Goal: Book appointment/travel/reservation

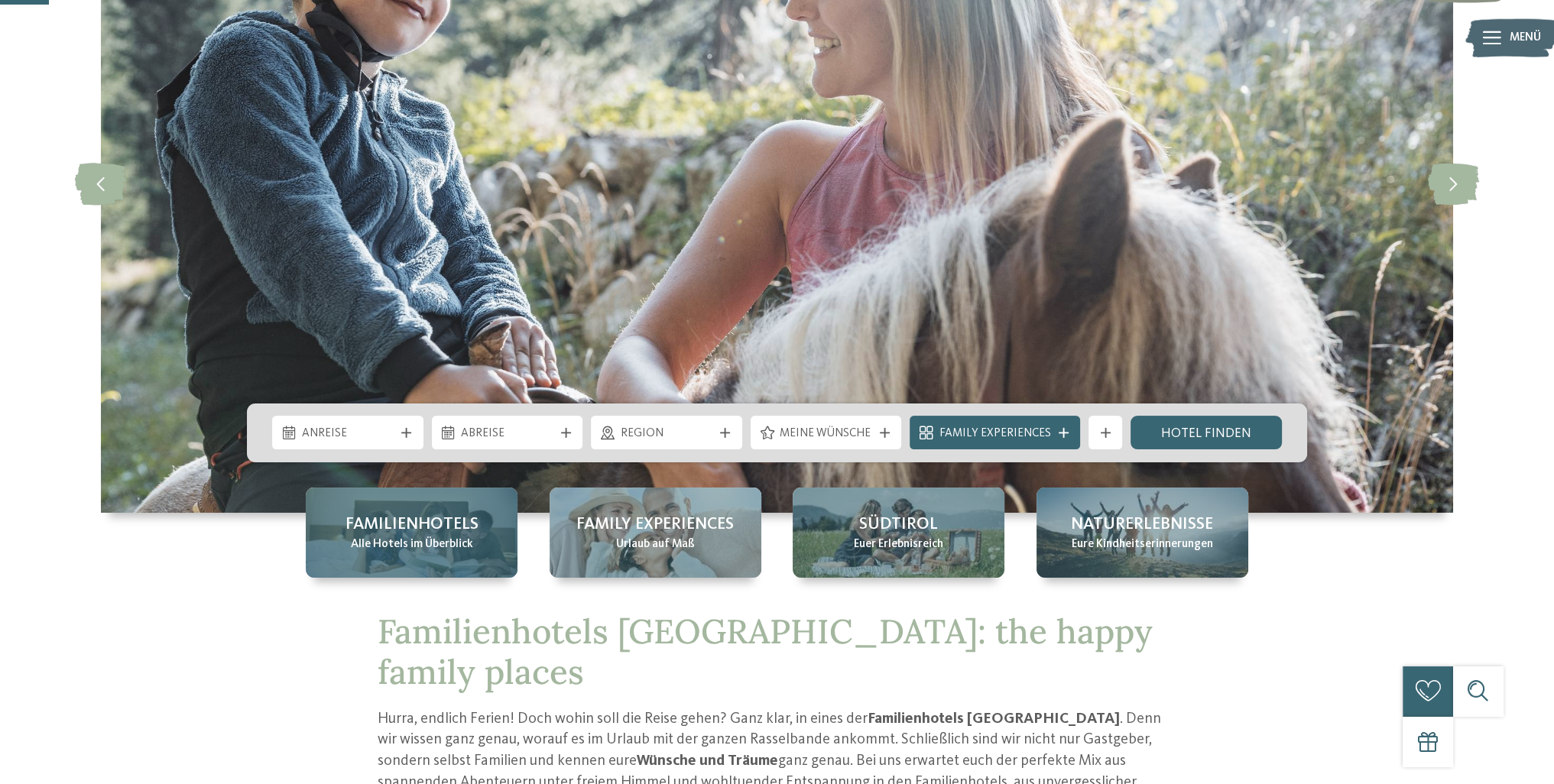
scroll to position [306, 0]
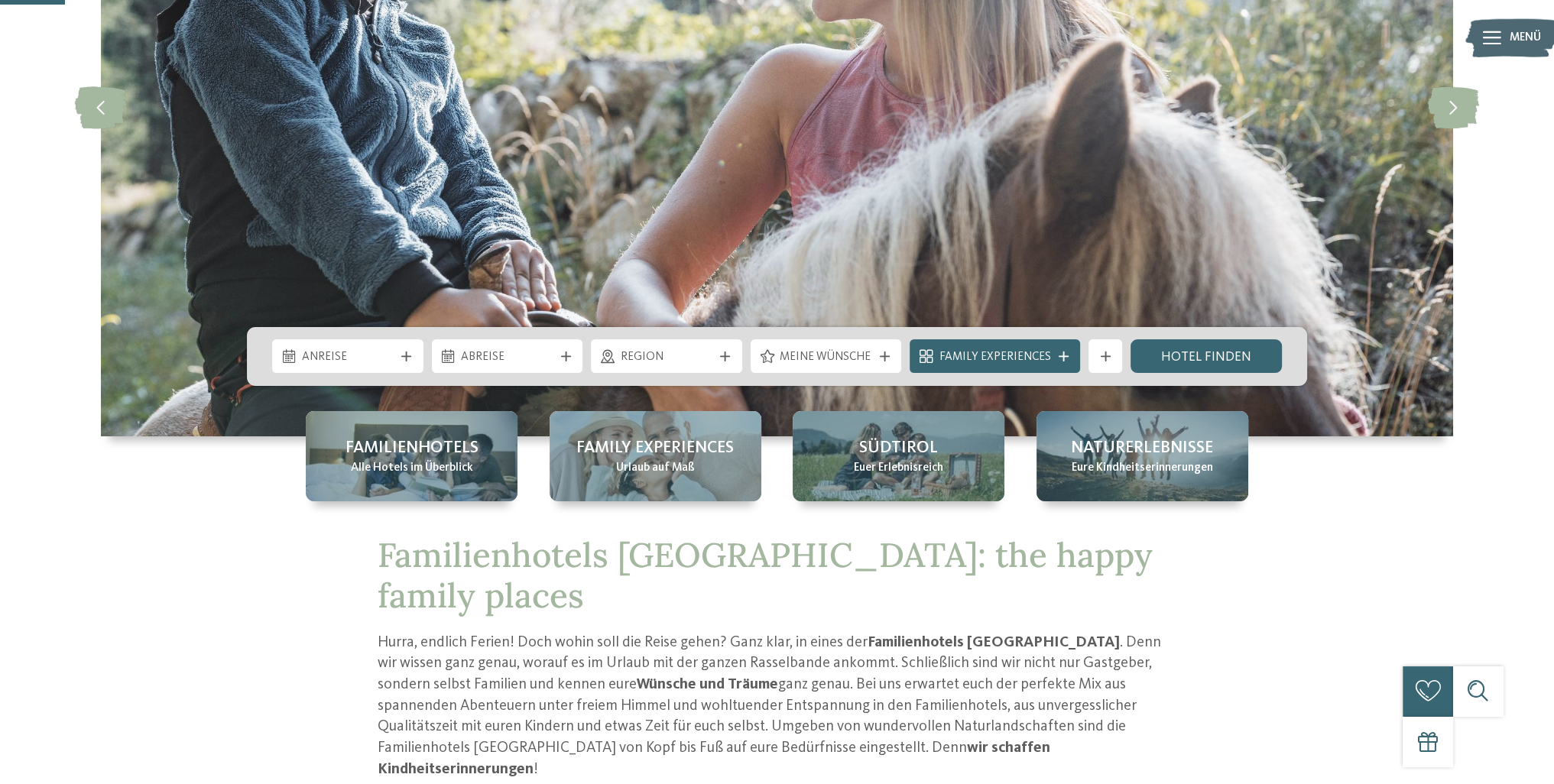
click at [363, 373] on div "Anreise Abreise" at bounding box center [777, 357] width 1060 height 59
click at [372, 360] on span "Anreise" at bounding box center [348, 357] width 92 height 16
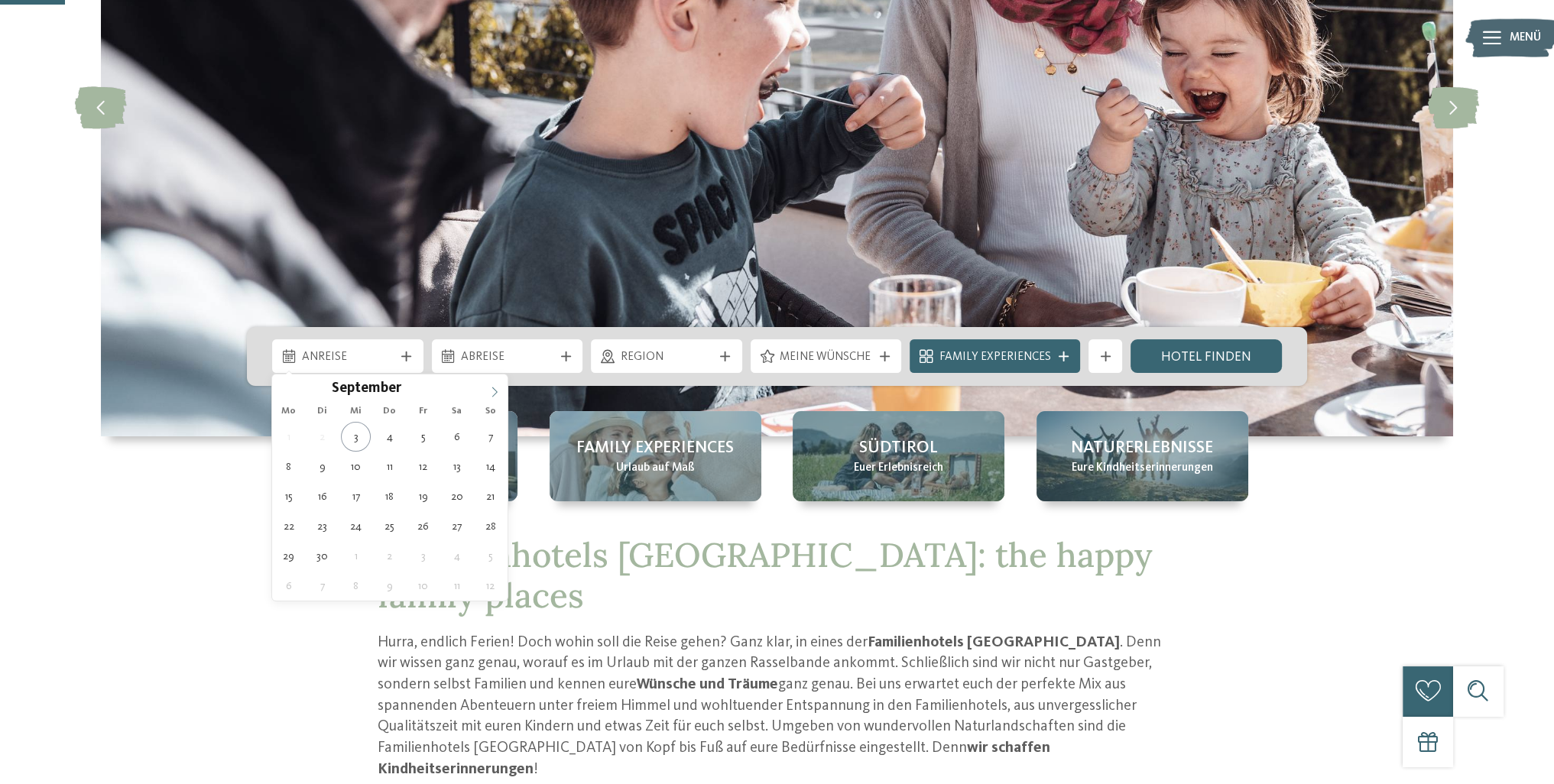
click at [498, 391] on icon at bounding box center [494, 392] width 10 height 10
click at [497, 391] on icon at bounding box center [494, 392] width 10 height 10
type input "****"
click at [497, 391] on icon at bounding box center [494, 392] width 10 height 10
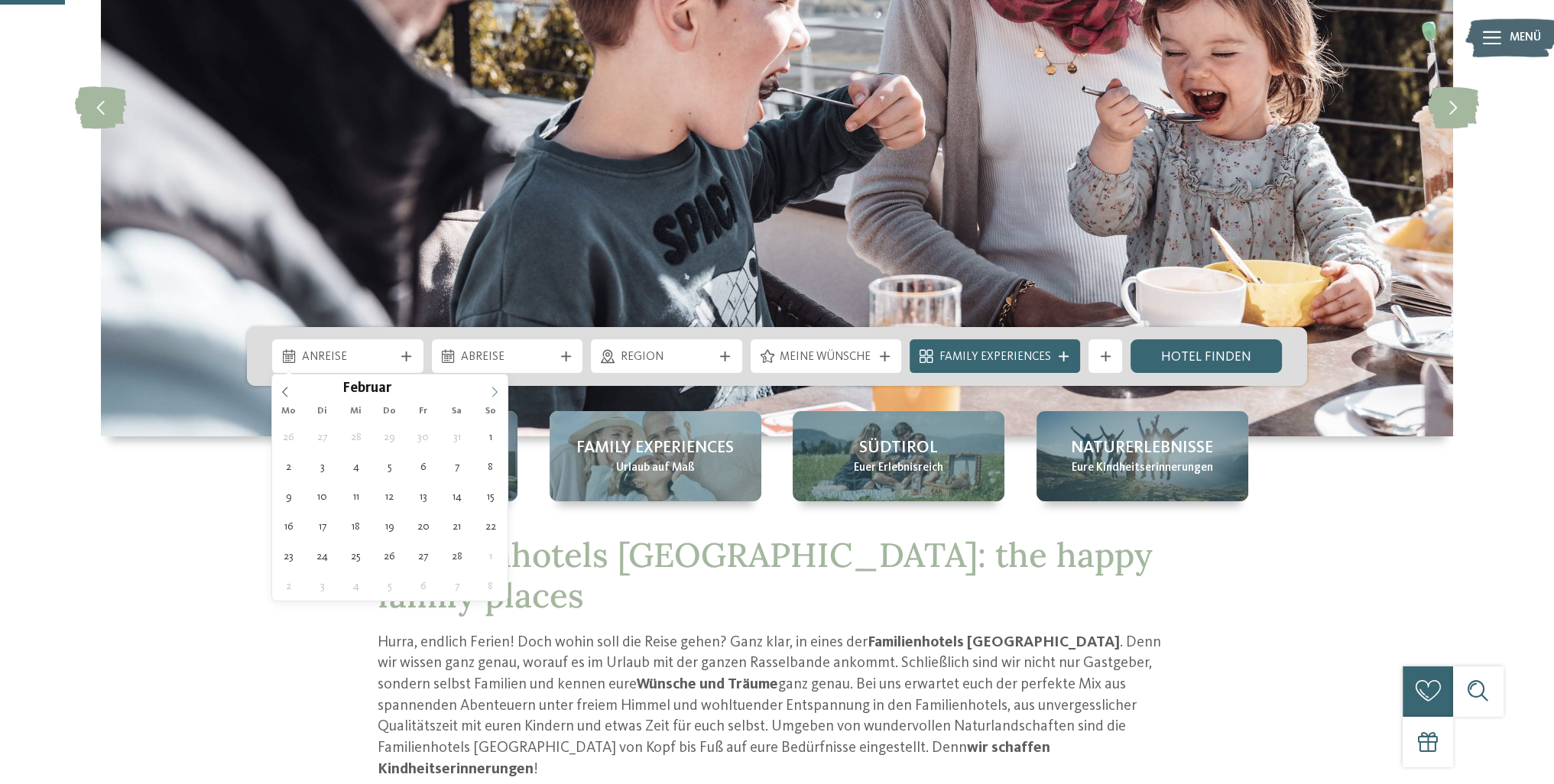
click at [497, 391] on icon at bounding box center [494, 392] width 10 height 10
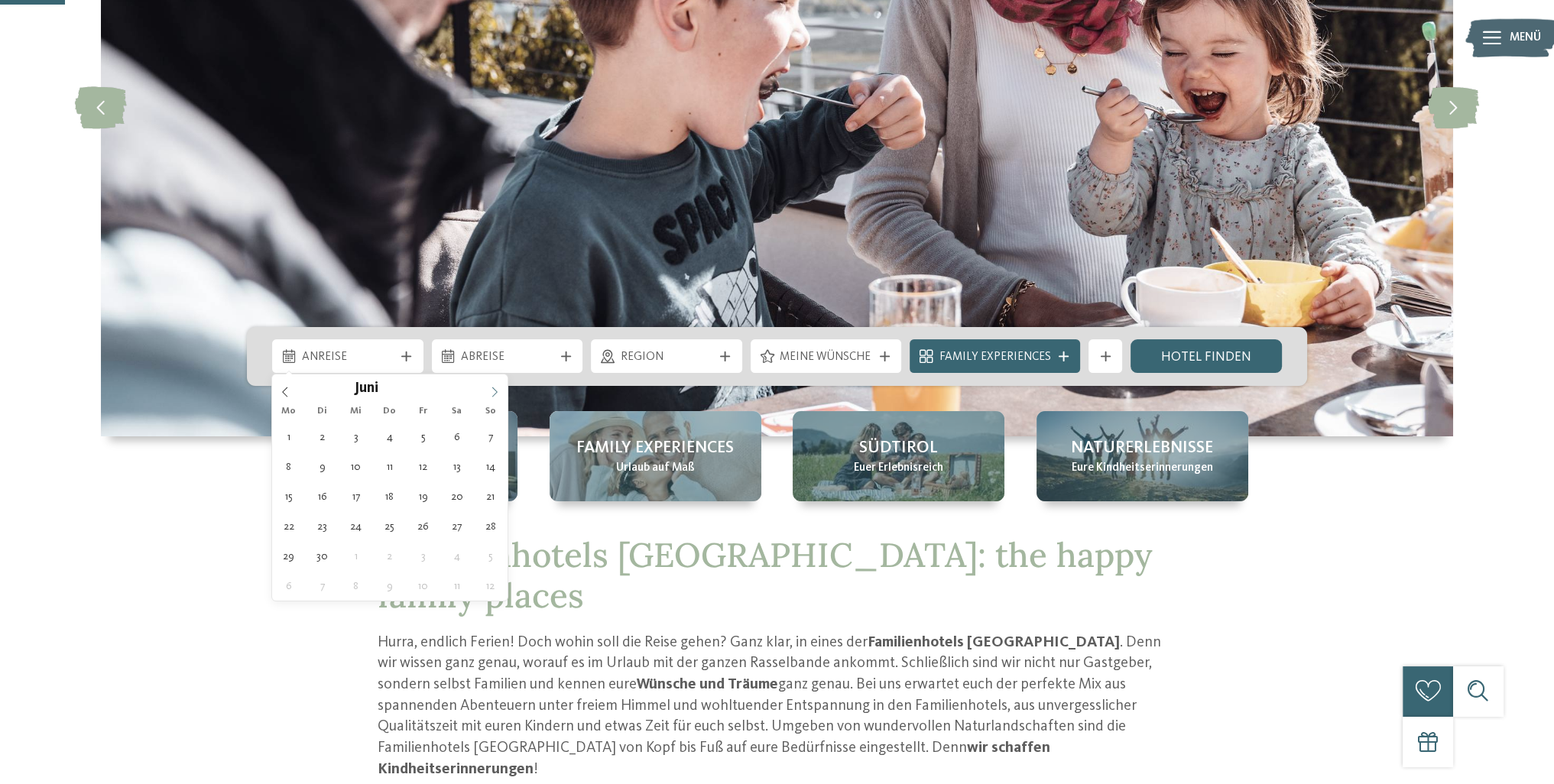
click at [495, 391] on icon at bounding box center [494, 392] width 10 height 10
type div "07.07.2026"
type input "****"
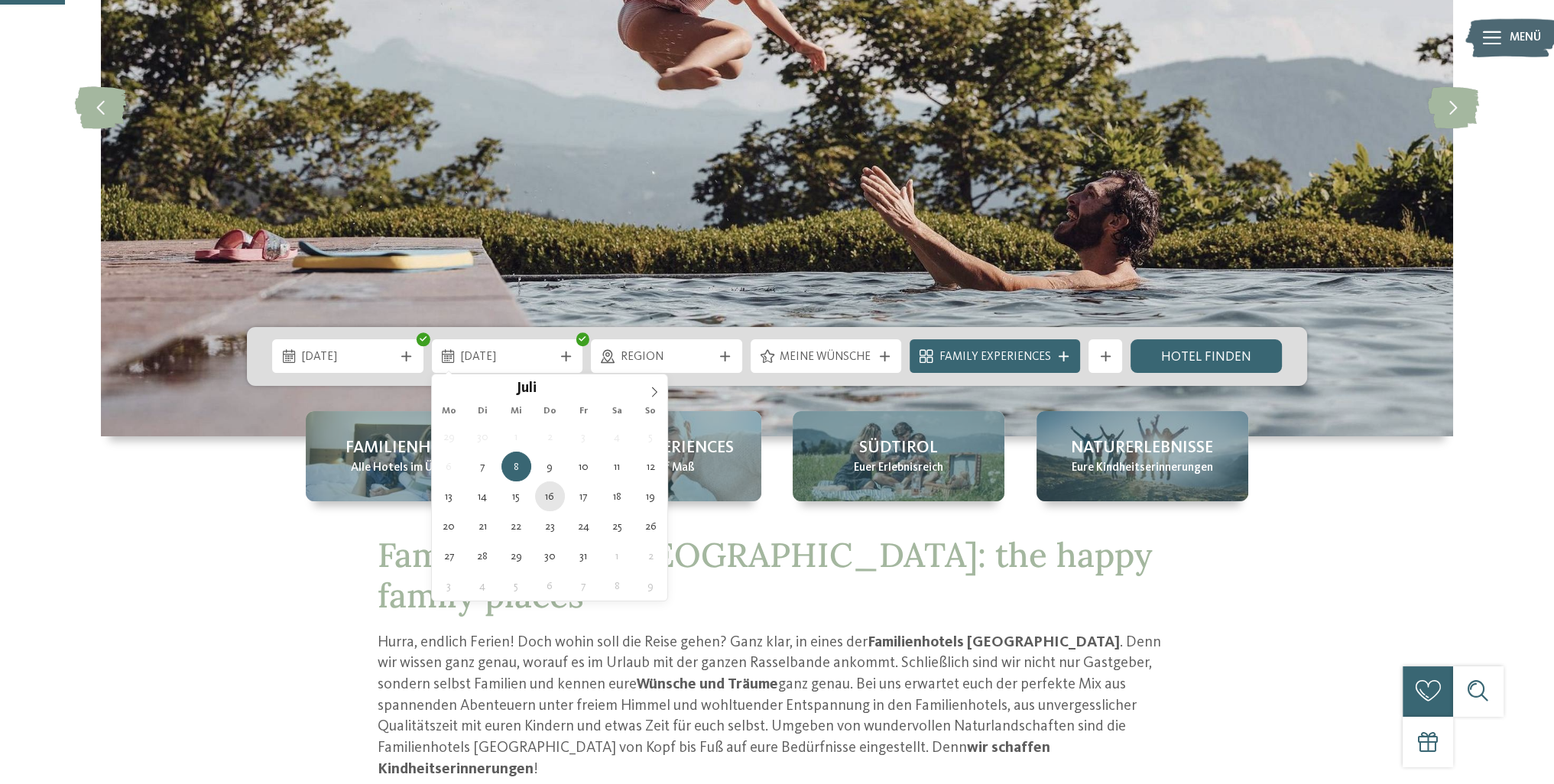
type div "16.07.2026"
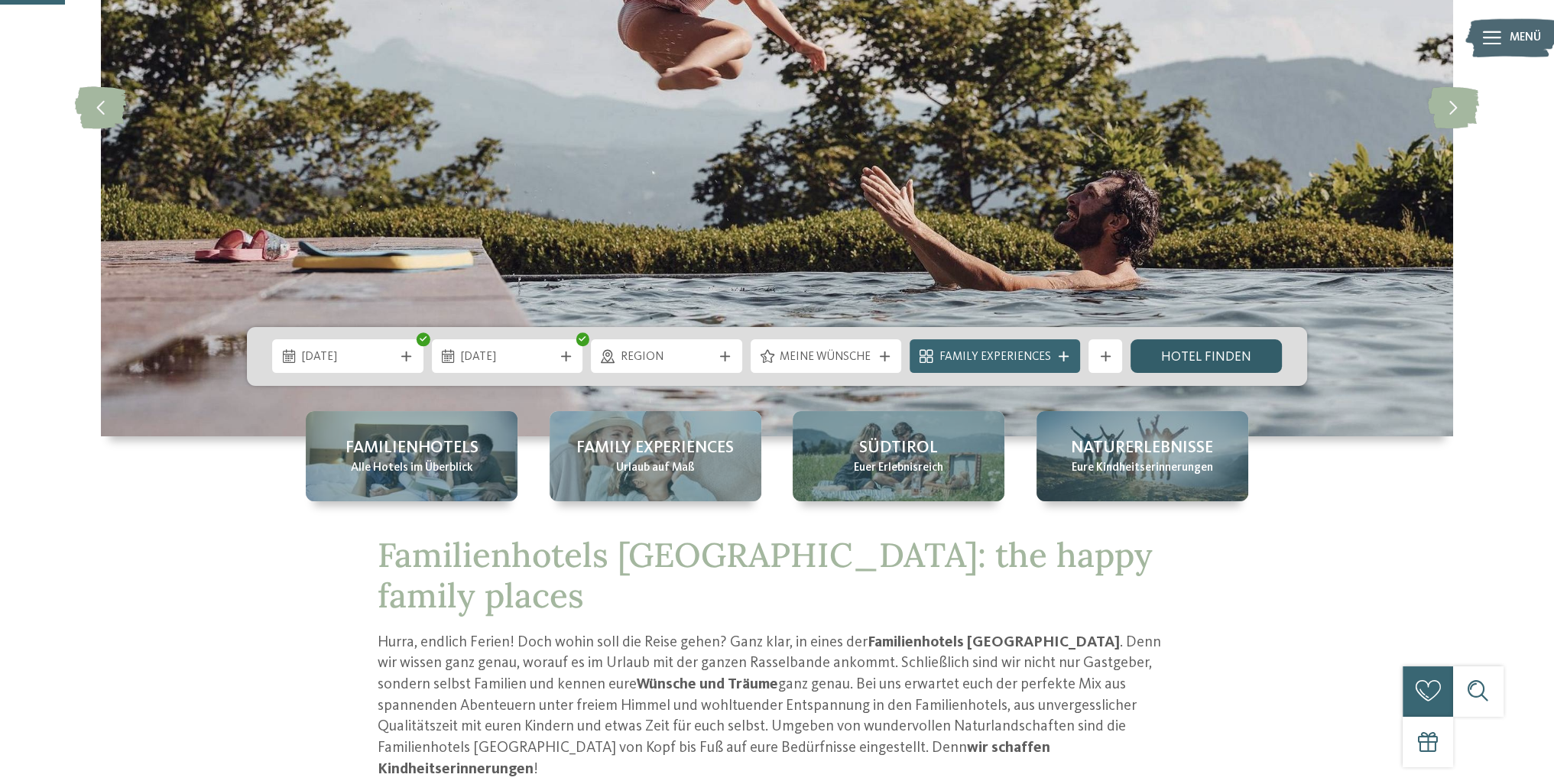
click at [1238, 359] on link "Hotel finden" at bounding box center [1206, 356] width 151 height 34
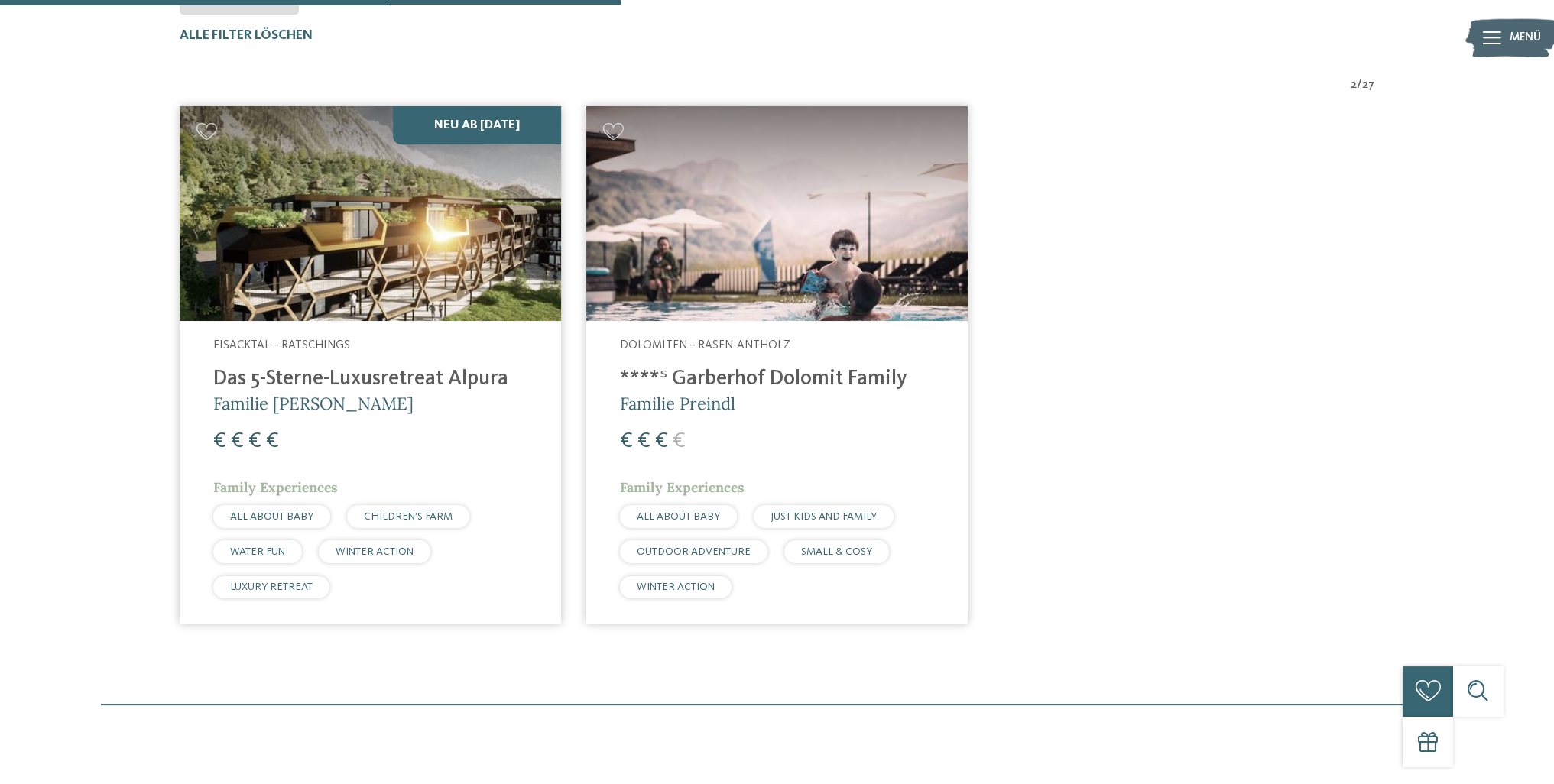
scroll to position [559, 0]
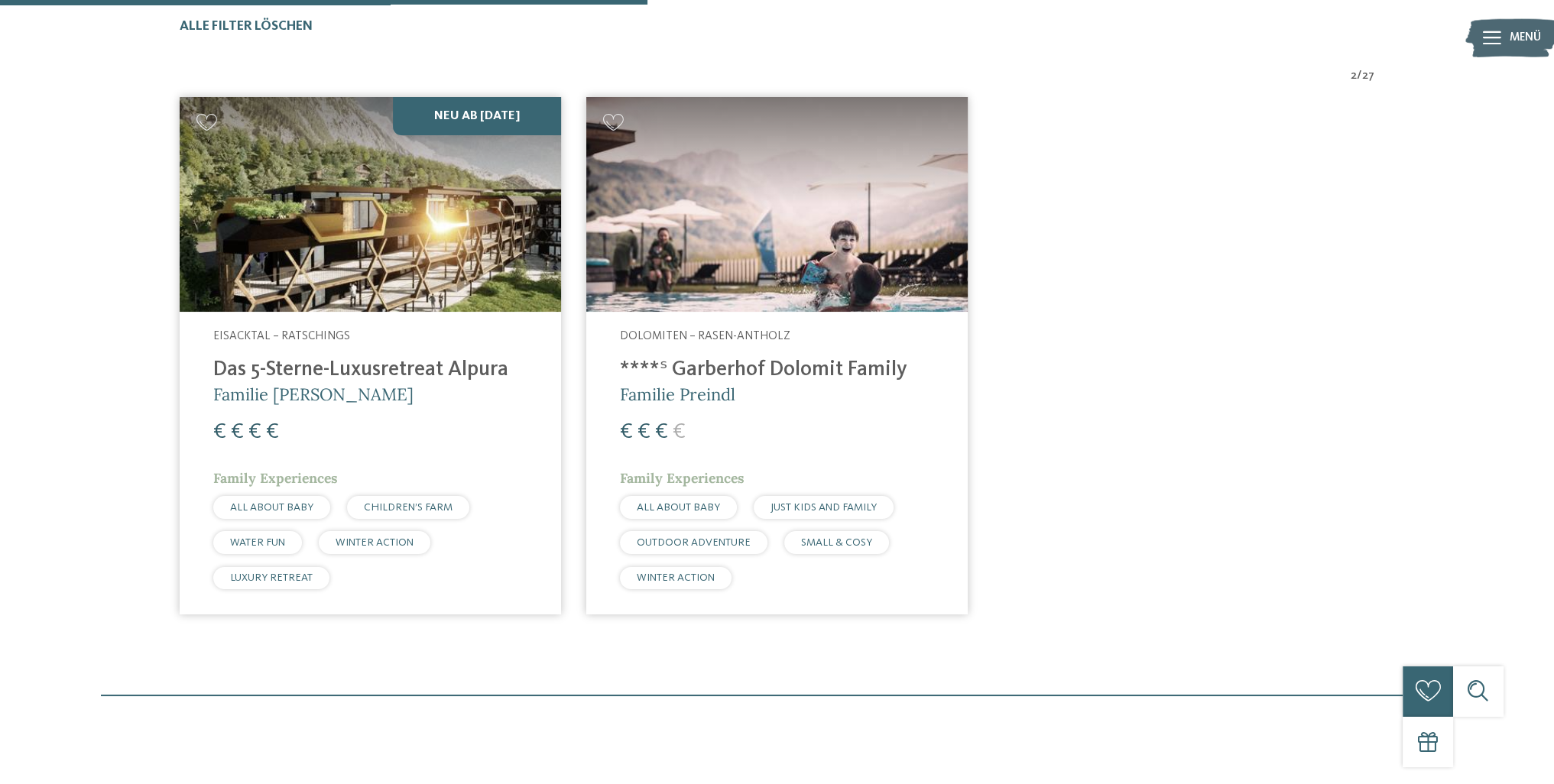
click at [881, 423] on div "€ € € €" at bounding box center [777, 432] width 314 height 30
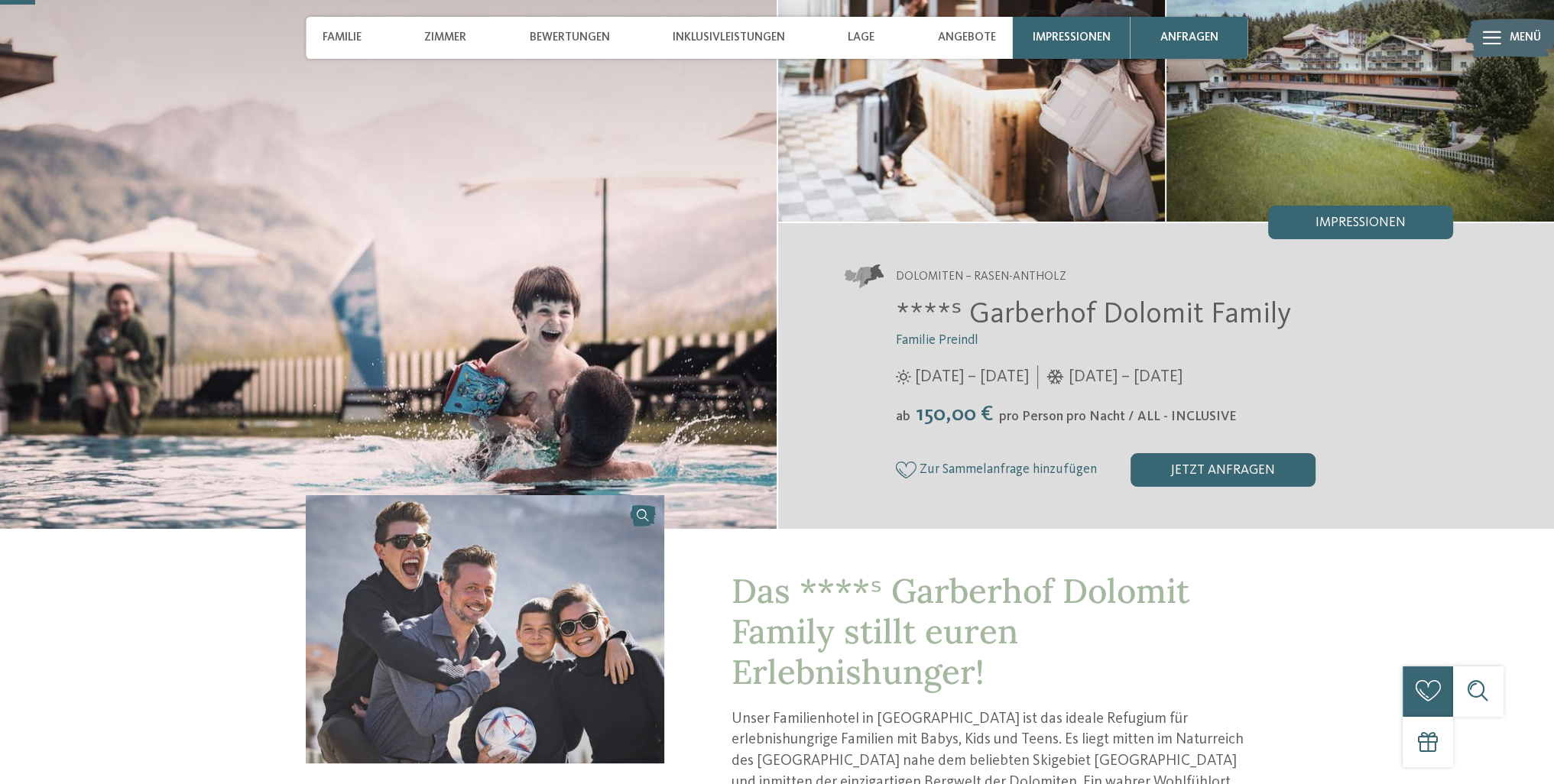
click at [1008, 421] on span "pro Person pro Nacht / ALL - INCLUSIVE" at bounding box center [1118, 416] width 238 height 13
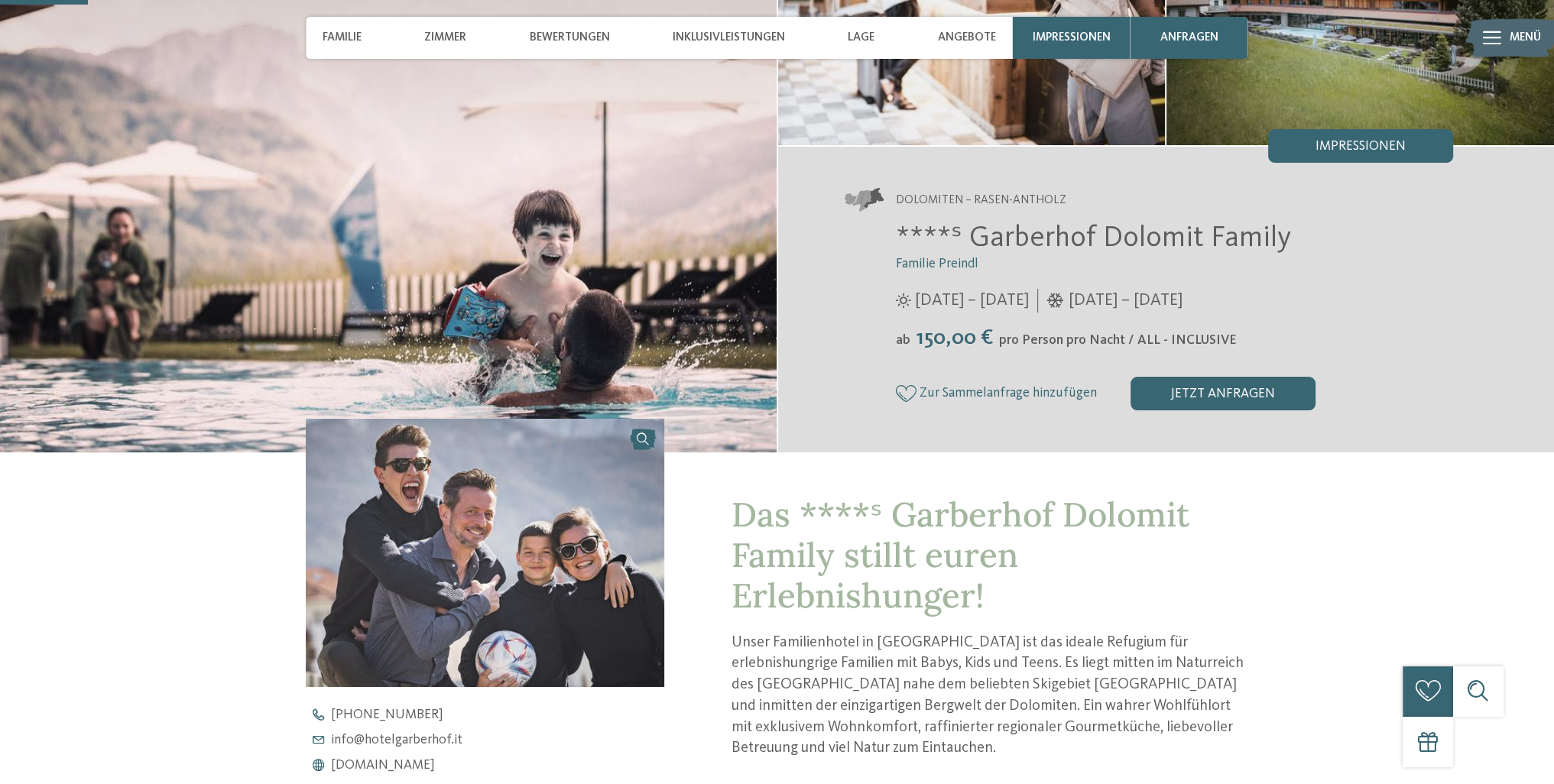
scroll to position [153, 0]
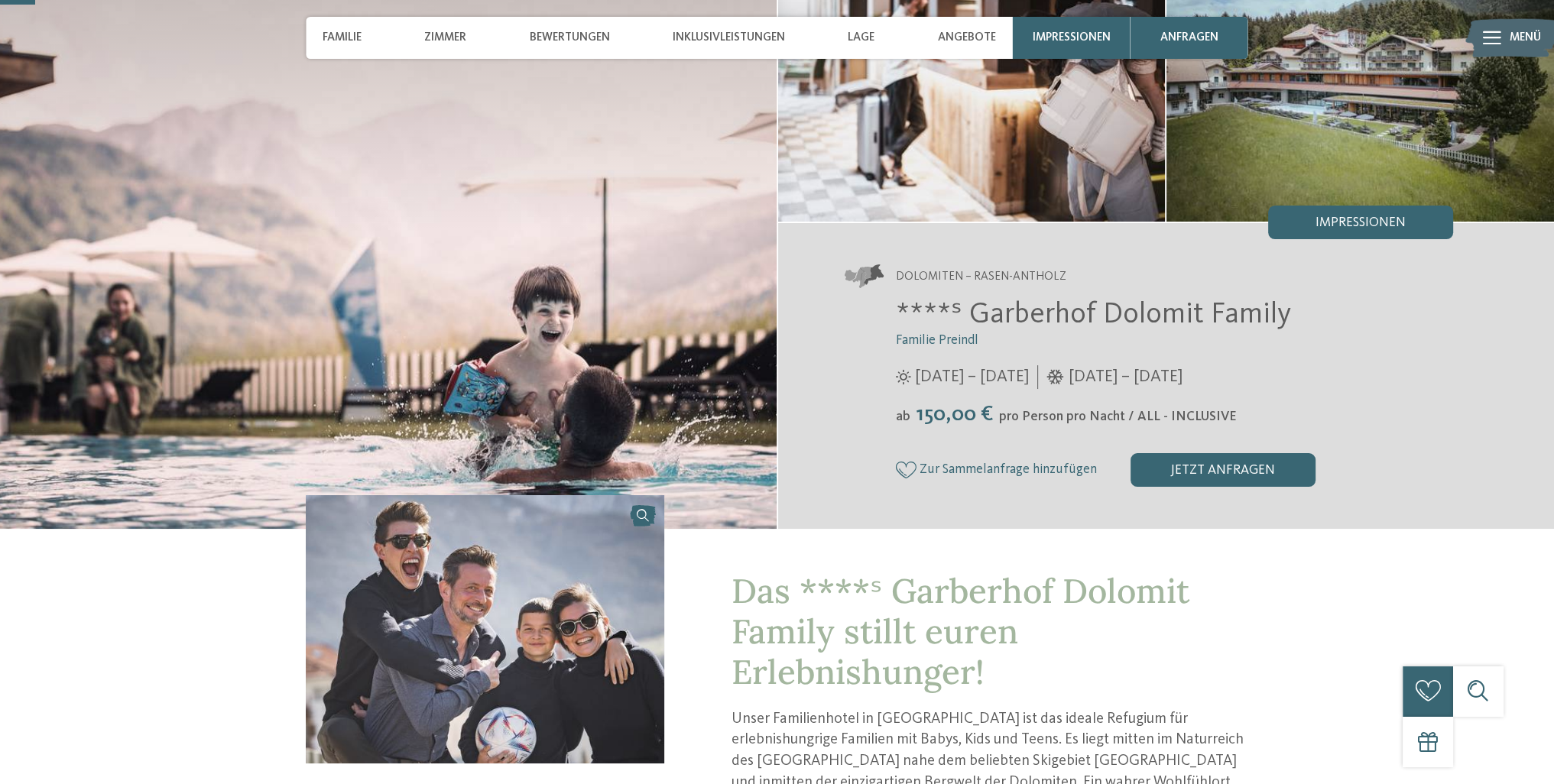
click at [1100, 405] on div "ab 150,00 € pro Person pro Nacht / ALL - INCLUSIVE" at bounding box center [1174, 415] width 557 height 26
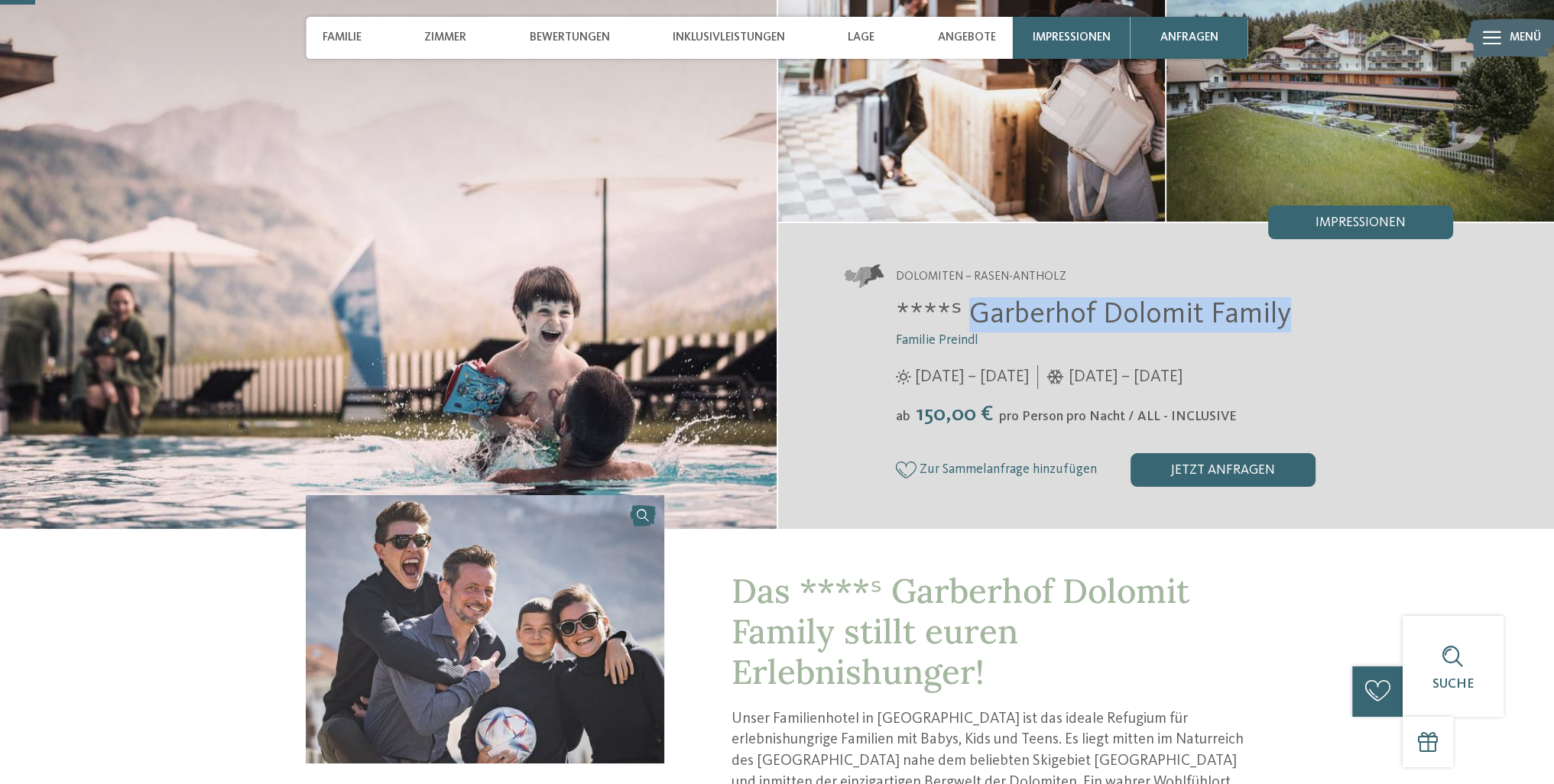
drag, startPoint x: 1276, startPoint y: 309, endPoint x: 971, endPoint y: 312, distance: 305.0
click at [971, 312] on span "****ˢ Garberhof Dolomit Family" at bounding box center [1093, 314] width 395 height 29
copy span "Garberhof Dolomit Family"
